Goal: Communication & Community: Answer question/provide support

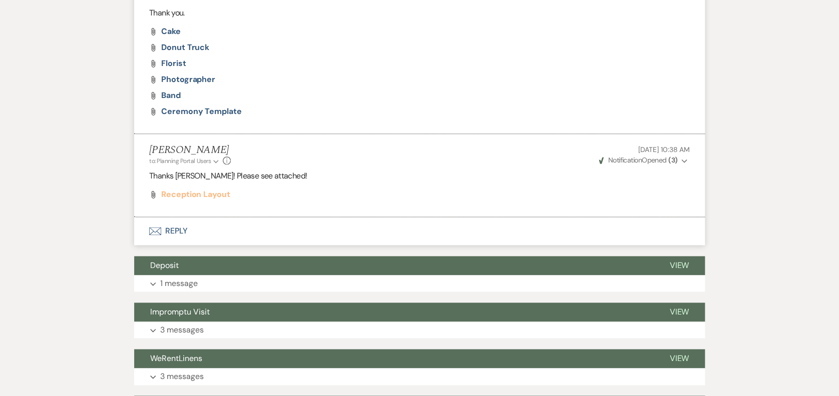
scroll to position [527, 0]
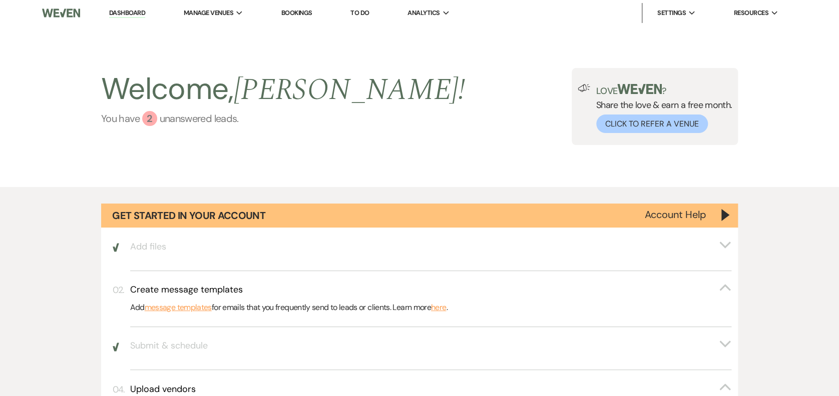
click at [180, 111] on link "You have 2 unanswered lead s ." at bounding box center [283, 118] width 364 height 15
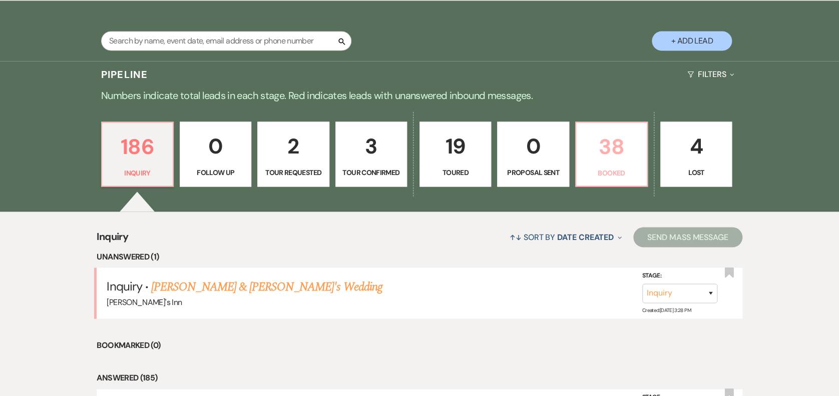
drag, startPoint x: 620, startPoint y: 156, endPoint x: 235, endPoint y: 44, distance: 401.2
click at [620, 156] on p "38" at bounding box center [611, 147] width 59 height 34
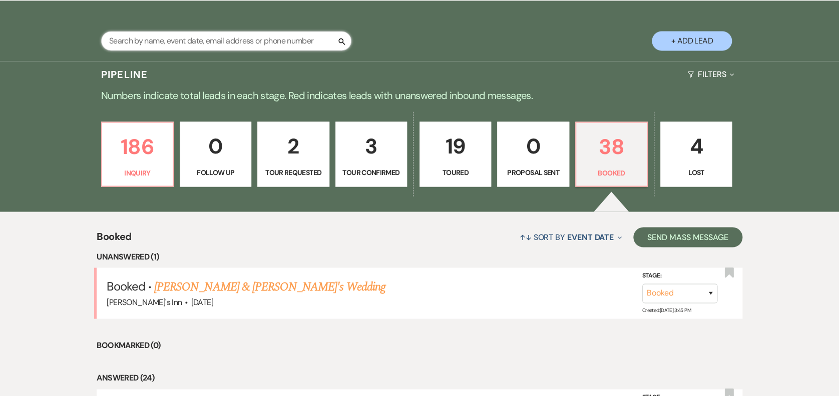
click at [235, 44] on input "text" at bounding box center [226, 41] width 250 height 20
type input "[PERSON_NAME]"
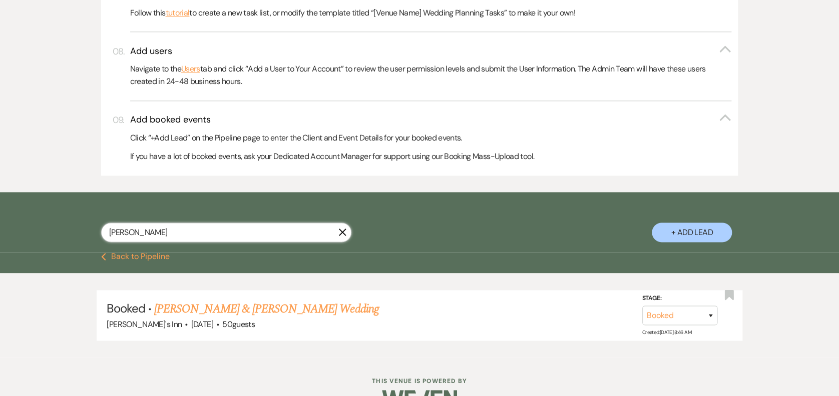
scroll to position [625, 0]
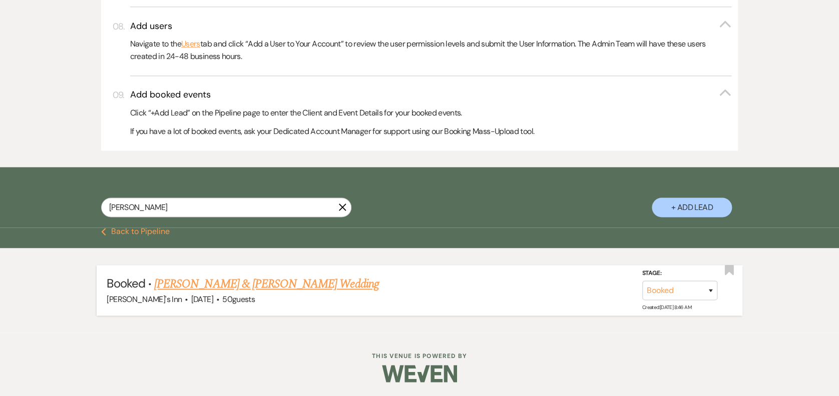
click at [245, 283] on link "[PERSON_NAME] & [PERSON_NAME] Wedding" at bounding box center [266, 284] width 224 height 18
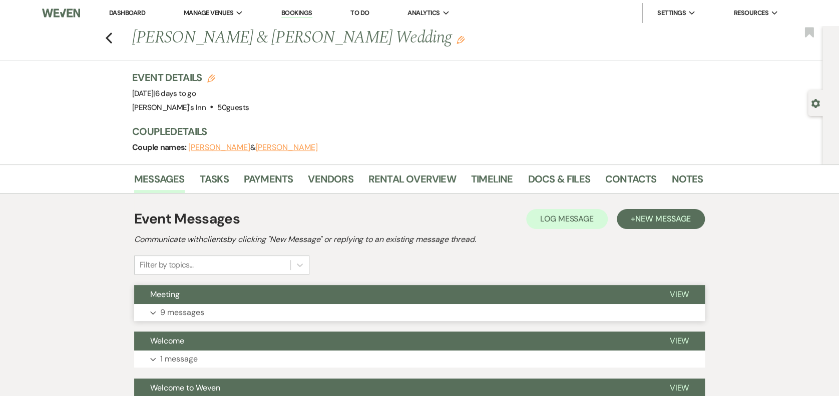
click at [257, 312] on button "Expand 9 messages" at bounding box center [419, 312] width 570 height 17
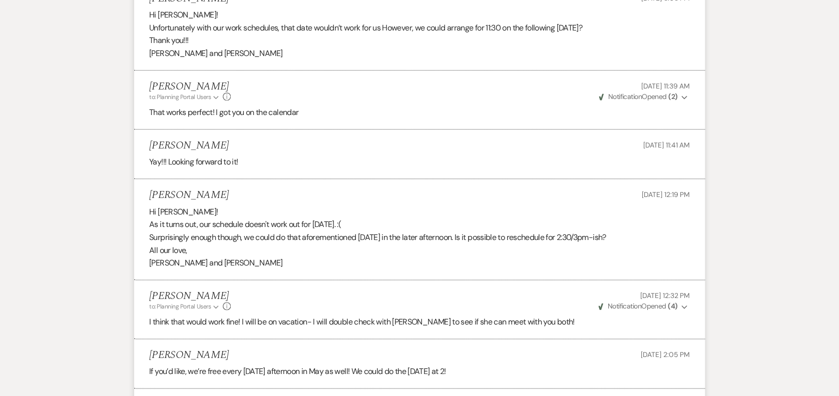
scroll to position [780, 0]
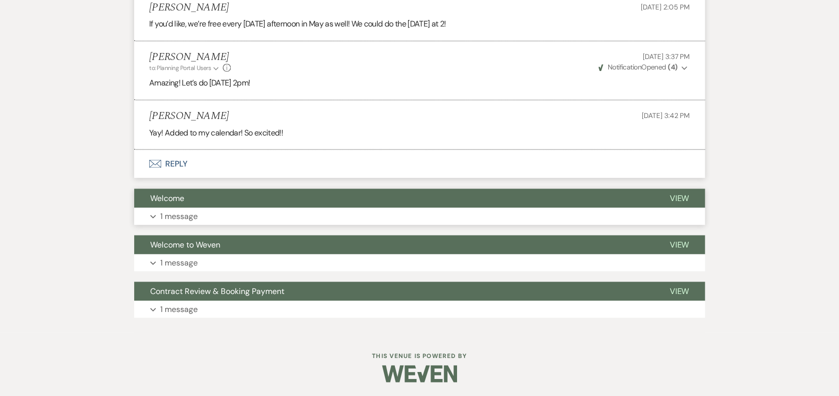
click at [216, 196] on button "Welcome" at bounding box center [393, 198] width 519 height 19
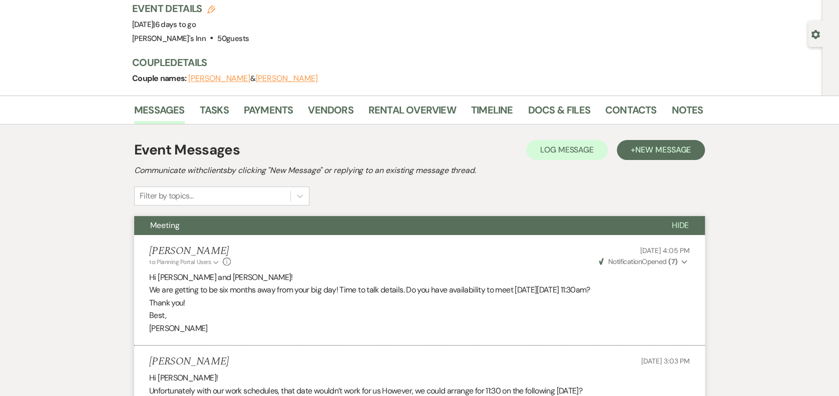
scroll to position [0, 0]
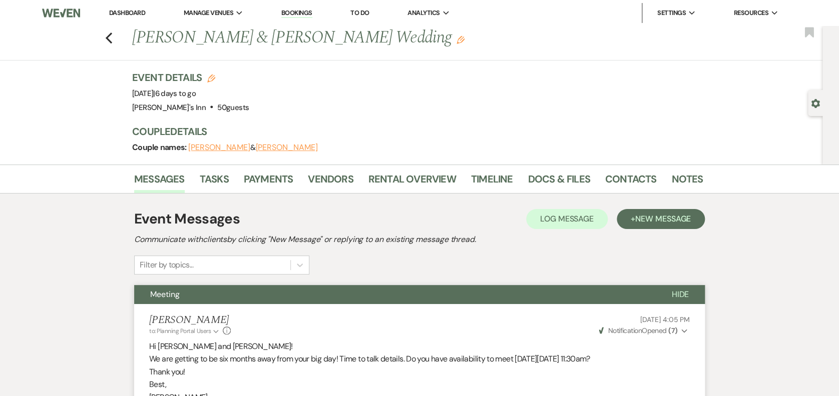
click at [122, 38] on div "Previous [PERSON_NAME] & [PERSON_NAME] Wedding Edit Bookmark" at bounding box center [408, 43] width 827 height 35
click at [113, 34] on icon "Previous" at bounding box center [109, 38] width 8 height 12
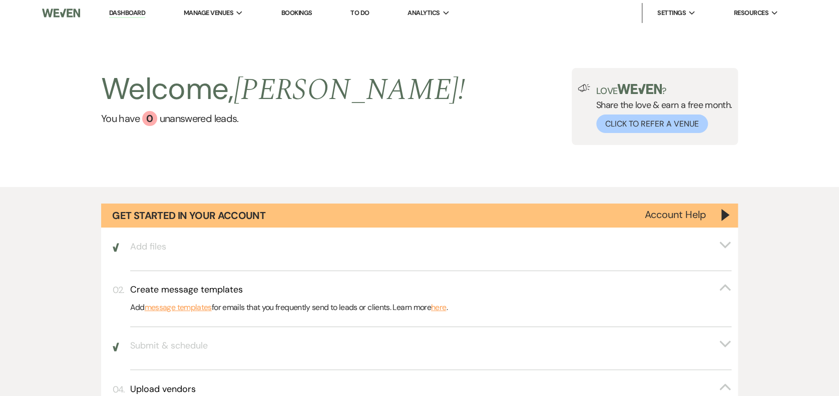
click at [124, 8] on li "Dashboard" at bounding box center [127, 13] width 46 height 20
click at [138, 20] on li "Dashboard" at bounding box center [127, 13] width 46 height 20
drag, startPoint x: 138, startPoint y: 20, endPoint x: 173, endPoint y: 104, distance: 91.3
click at [129, 12] on link "Dashboard" at bounding box center [127, 14] width 36 height 10
click at [313, 4] on li "Bookings" at bounding box center [296, 13] width 41 height 20
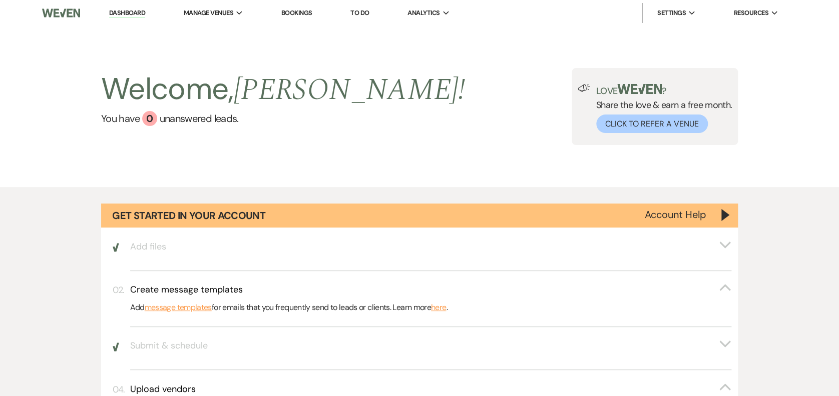
click at [308, 12] on link "Bookings" at bounding box center [296, 13] width 31 height 9
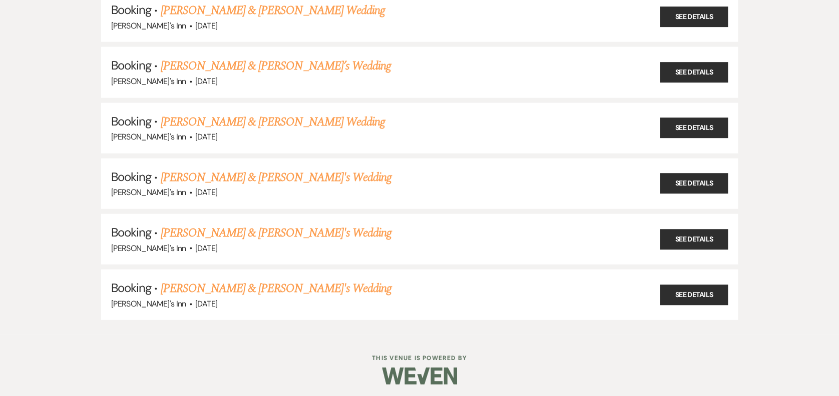
scroll to position [842, 0]
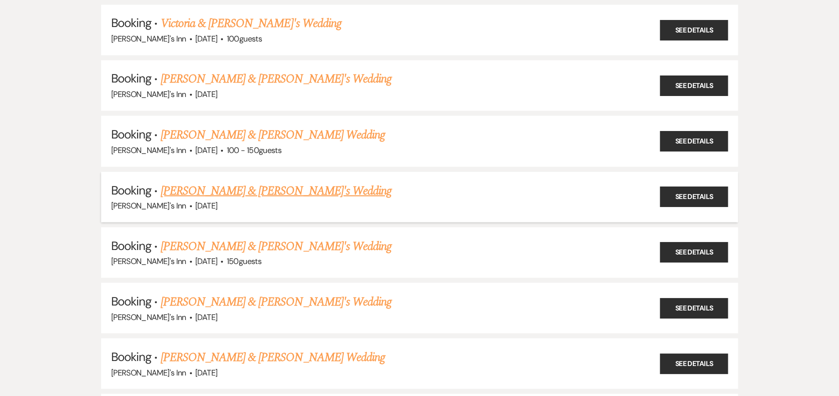
click at [235, 184] on link "[PERSON_NAME] & [PERSON_NAME]'s Wedding" at bounding box center [275, 191] width 231 height 18
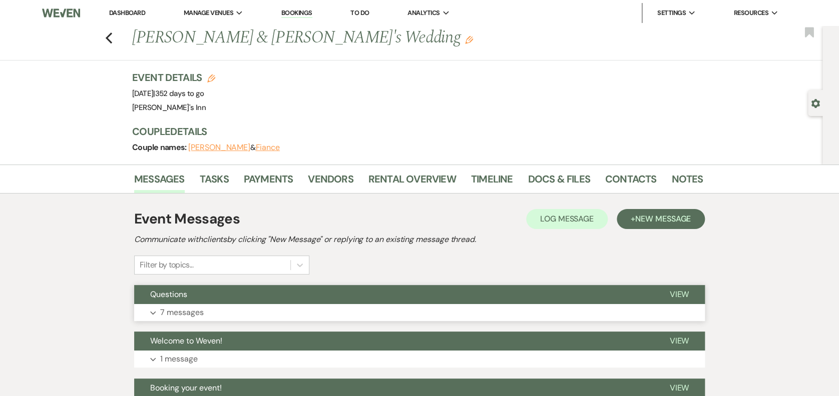
click at [295, 305] on button "Expand 7 messages" at bounding box center [419, 312] width 570 height 17
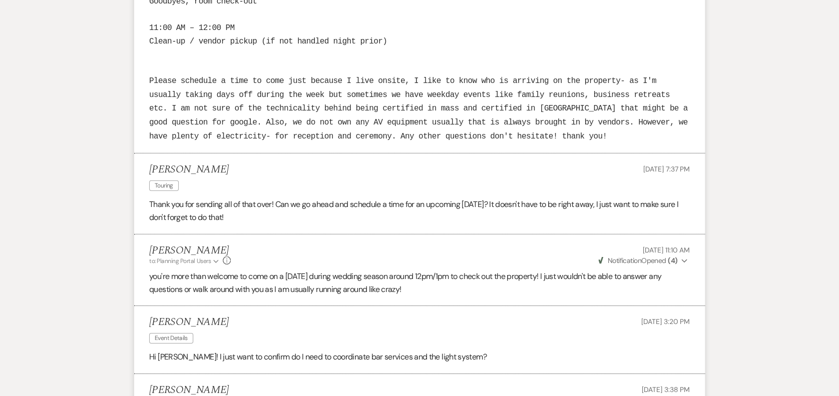
scroll to position [1734, 0]
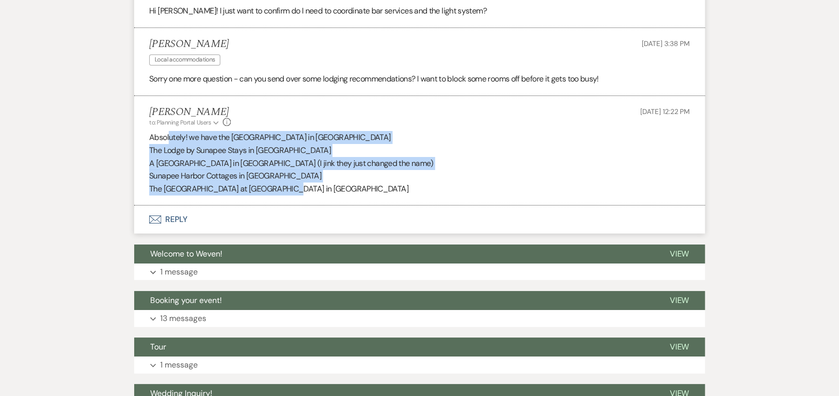
drag, startPoint x: 170, startPoint y: 111, endPoint x: 297, endPoint y: 168, distance: 139.1
click at [297, 168] on div "Absolutely! we have the [GEOGRAPHIC_DATA] in [GEOGRAPHIC_DATA] by Sunapee Stays…" at bounding box center [419, 163] width 540 height 64
drag, startPoint x: 297, startPoint y: 168, endPoint x: 288, endPoint y: 177, distance: 12.8
click at [288, 177] on li "[PERSON_NAME] to: Planning Portal Users Expand Info [DATE] 12:22 PM Absolutely!…" at bounding box center [419, 151] width 570 height 110
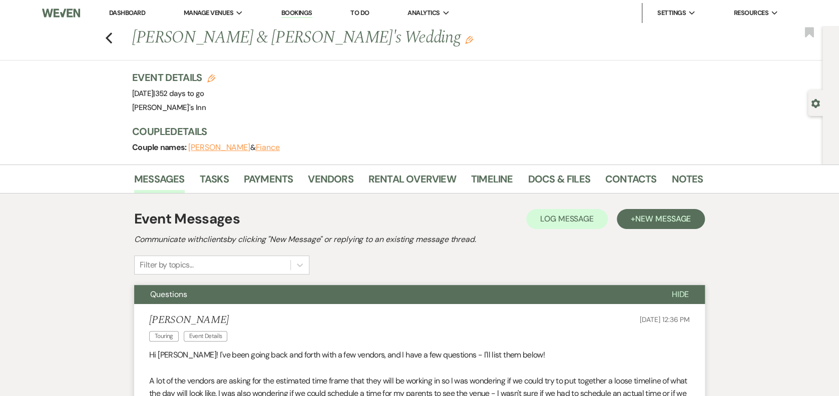
scroll to position [347, 0]
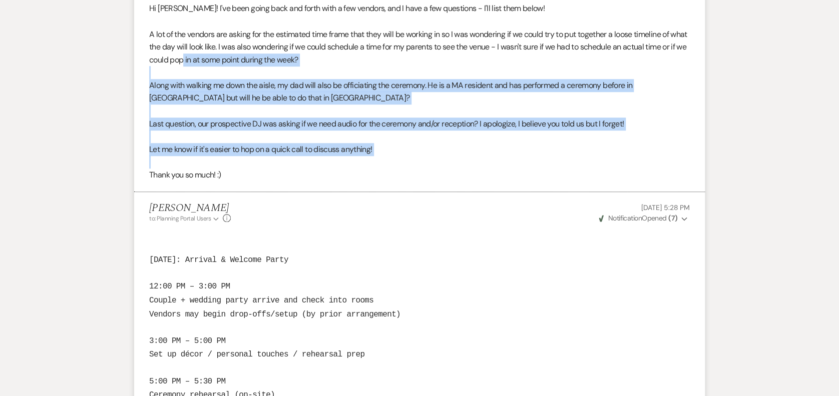
drag, startPoint x: 209, startPoint y: 60, endPoint x: 344, endPoint y: 162, distance: 169.3
click at [344, 162] on div "Hi [PERSON_NAME]! I've been going back and forth with a few vendors, and I have…" at bounding box center [419, 91] width 540 height 179
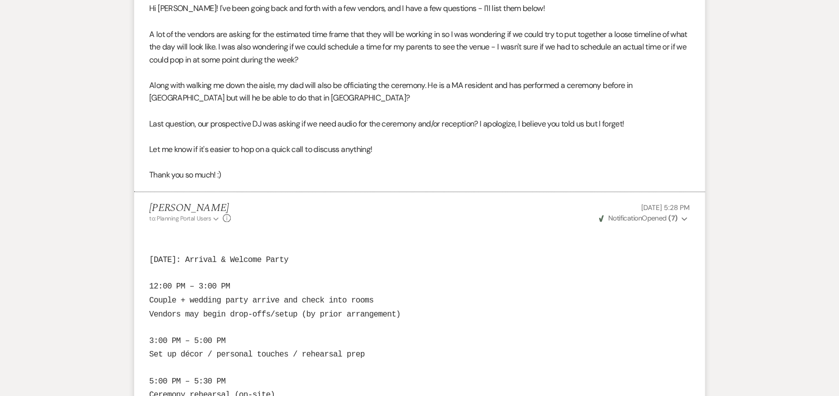
drag, startPoint x: 344, startPoint y: 162, endPoint x: 368, endPoint y: 251, distance: 91.8
click at [368, 251] on p at bounding box center [419, 247] width 540 height 13
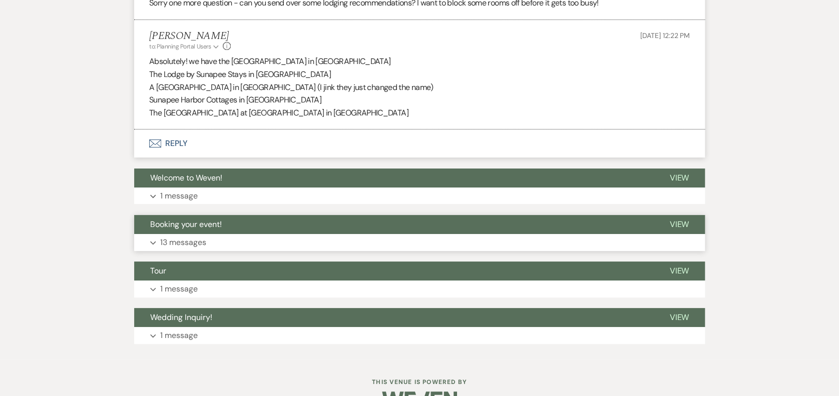
scroll to position [1463, 0]
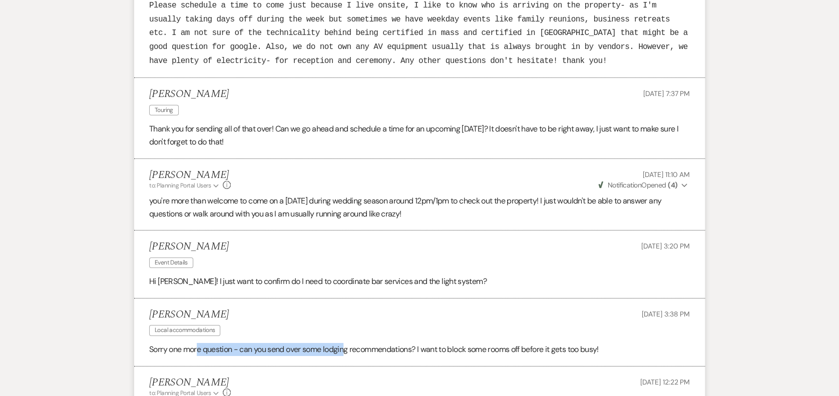
drag, startPoint x: 199, startPoint y: 318, endPoint x: 346, endPoint y: 323, distance: 146.7
click at [346, 343] on p "Sorry one more question - can you send over some lodging recommendations? I wan…" at bounding box center [419, 349] width 540 height 13
drag, startPoint x: 346, startPoint y: 323, endPoint x: 278, endPoint y: 247, distance: 102.0
click at [278, 247] on li "[PERSON_NAME] Event Details [DATE] 3:20 PM Hi [PERSON_NAME]! I just want to con…" at bounding box center [419, 265] width 570 height 68
drag, startPoint x: 278, startPoint y: 247, endPoint x: 242, endPoint y: 260, distance: 38.3
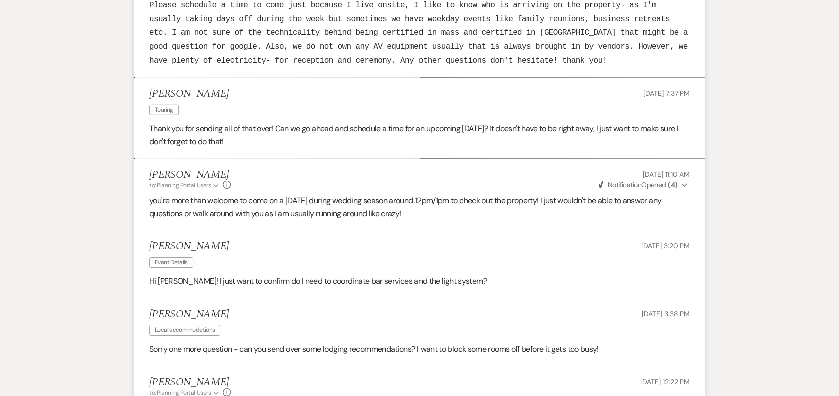
click at [242, 275] on p "Hi [PERSON_NAME]! I just want to confirm do I need to coordinate bar services a…" at bounding box center [419, 281] width 540 height 13
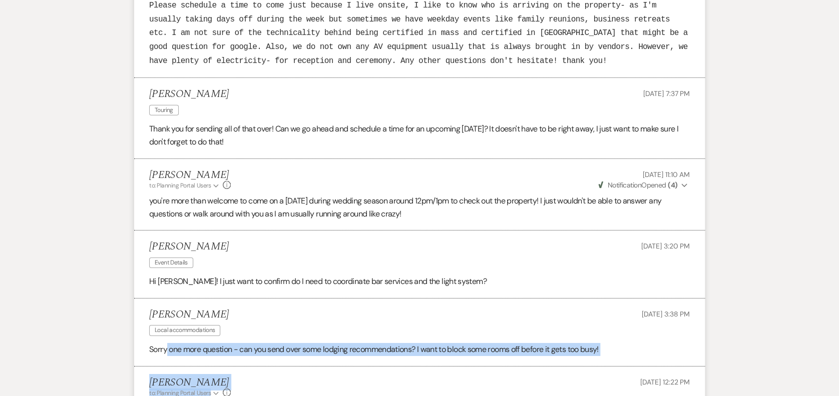
drag, startPoint x: 167, startPoint y: 317, endPoint x: 436, endPoint y: 343, distance: 270.4
drag, startPoint x: 436, startPoint y: 343, endPoint x: 432, endPoint y: 358, distance: 16.0
click at [432, 377] on div "[PERSON_NAME] to: Planning Portal Users Expand Info [DATE] 12:22 PM" at bounding box center [419, 388] width 540 height 22
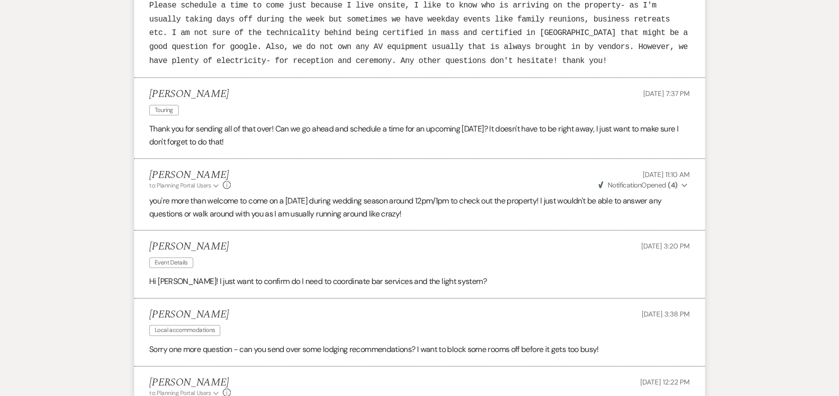
click at [351, 309] on div "[PERSON_NAME] Local accommodations [DATE] 3:38 PM" at bounding box center [419, 324] width 540 height 31
